Goal: Information Seeking & Learning: Learn about a topic

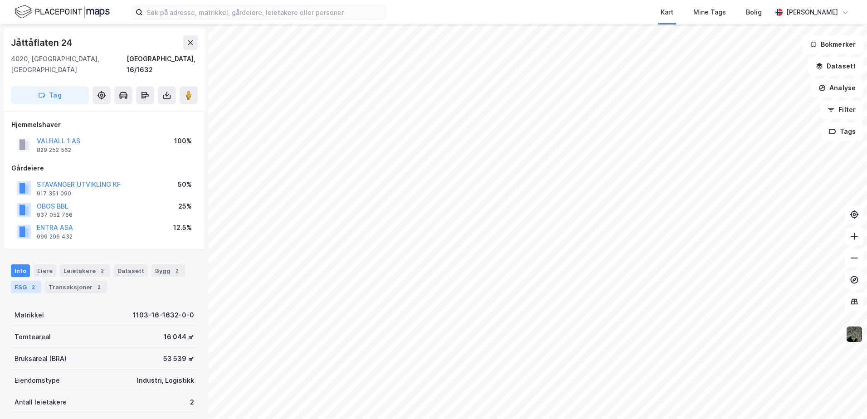
click at [20, 281] on div "ESG 2" at bounding box center [26, 287] width 30 height 13
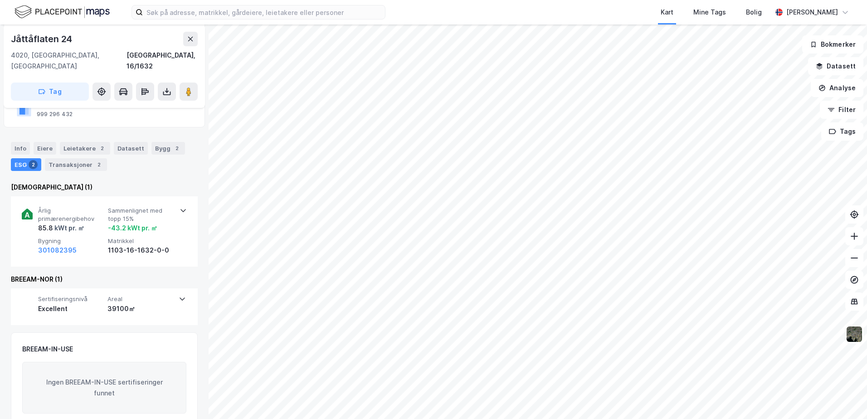
scroll to position [128, 0]
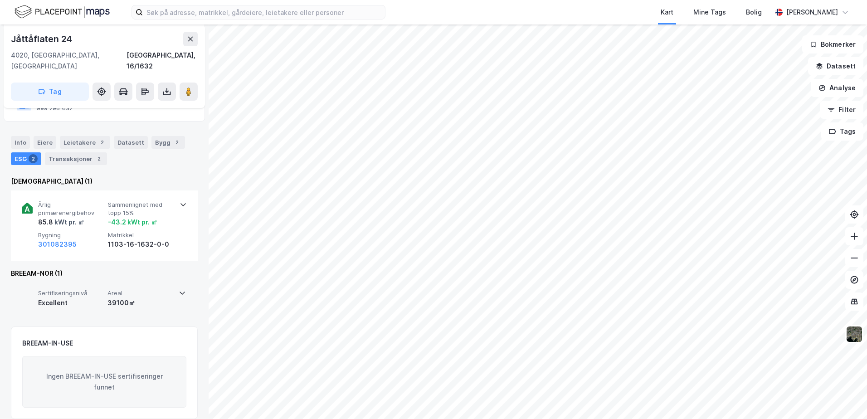
click at [179, 289] on icon at bounding box center [182, 292] width 7 height 7
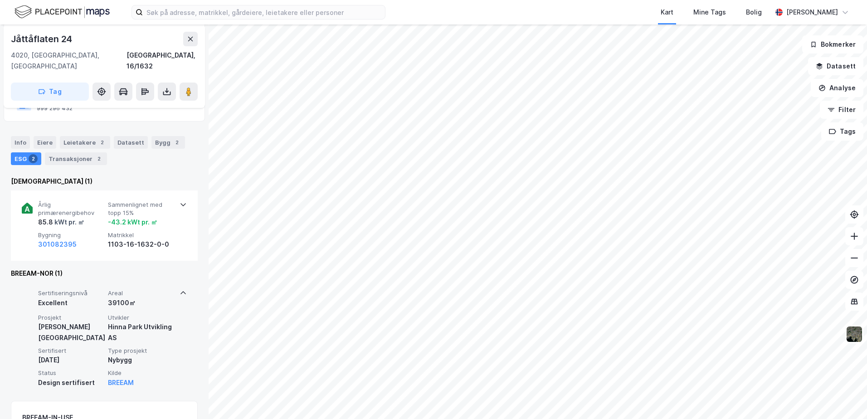
click at [181, 292] on icon at bounding box center [183, 293] width 5 height 3
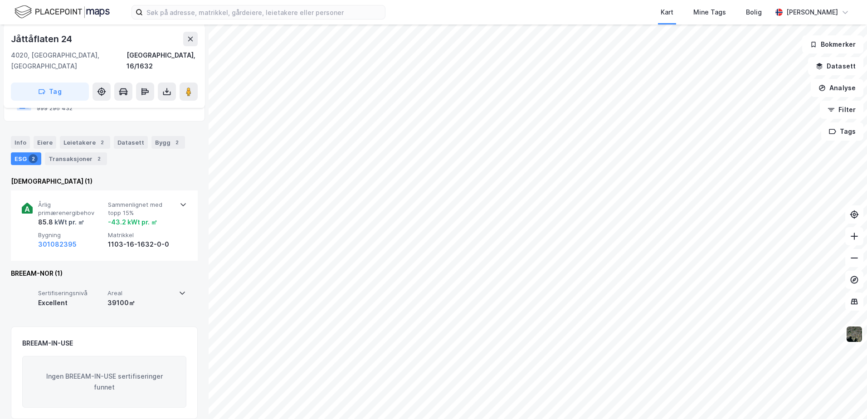
click at [180, 292] on icon at bounding box center [182, 293] width 5 height 3
